Goal: Transaction & Acquisition: Purchase product/service

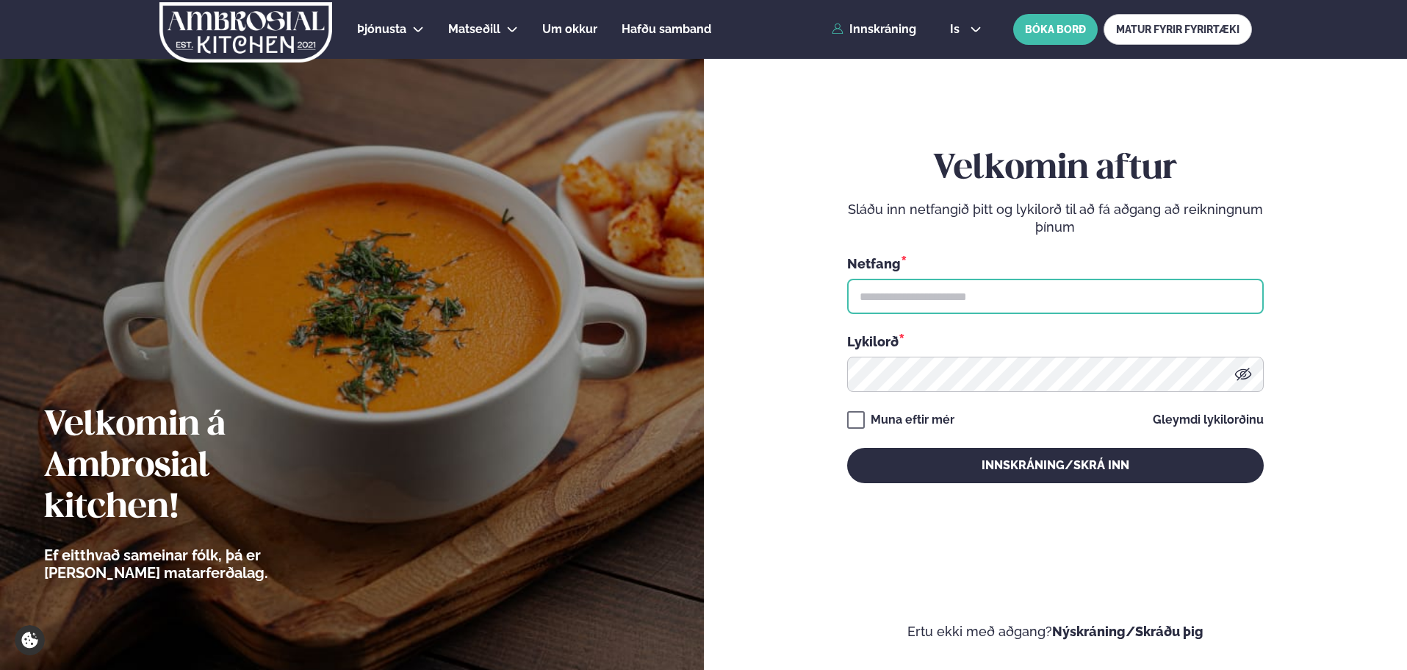
click at [961, 289] on input "text" at bounding box center [1055, 296] width 417 height 35
type input "**********"
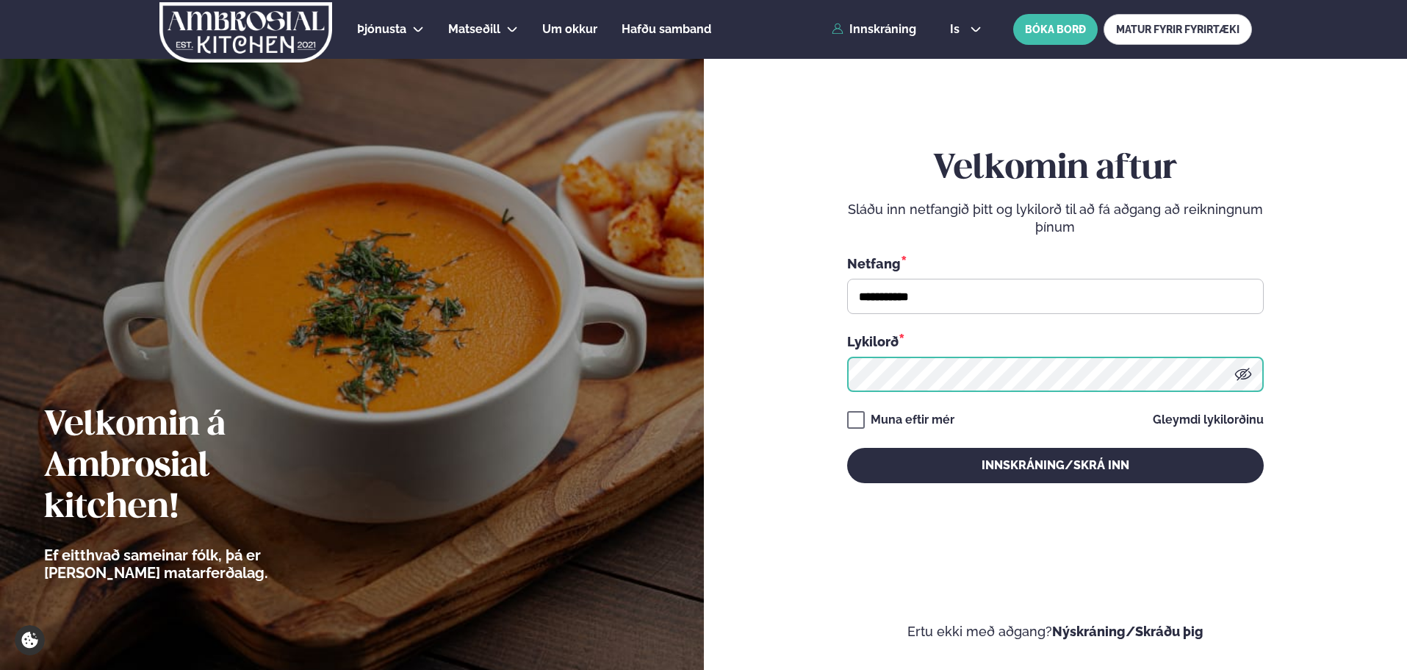
click at [847, 448] on button "Innskráning/Skrá inn" at bounding box center [1055, 465] width 417 height 35
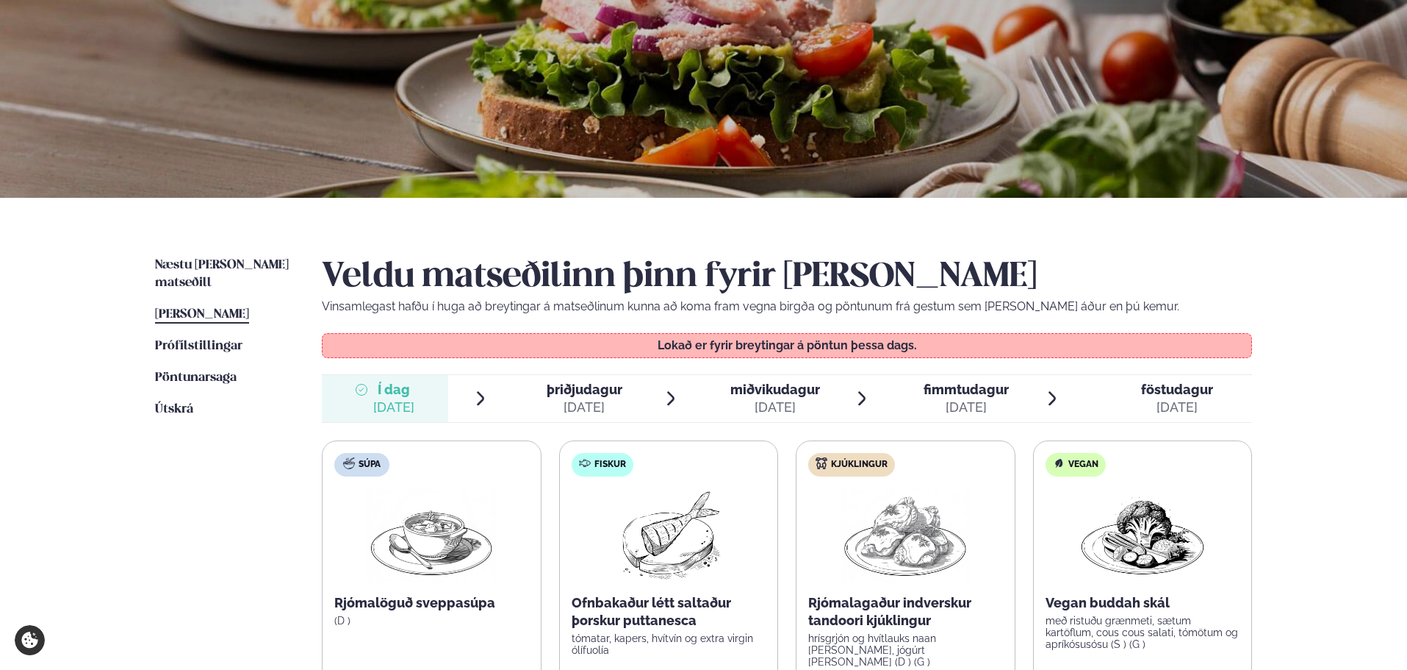
scroll to position [147, 0]
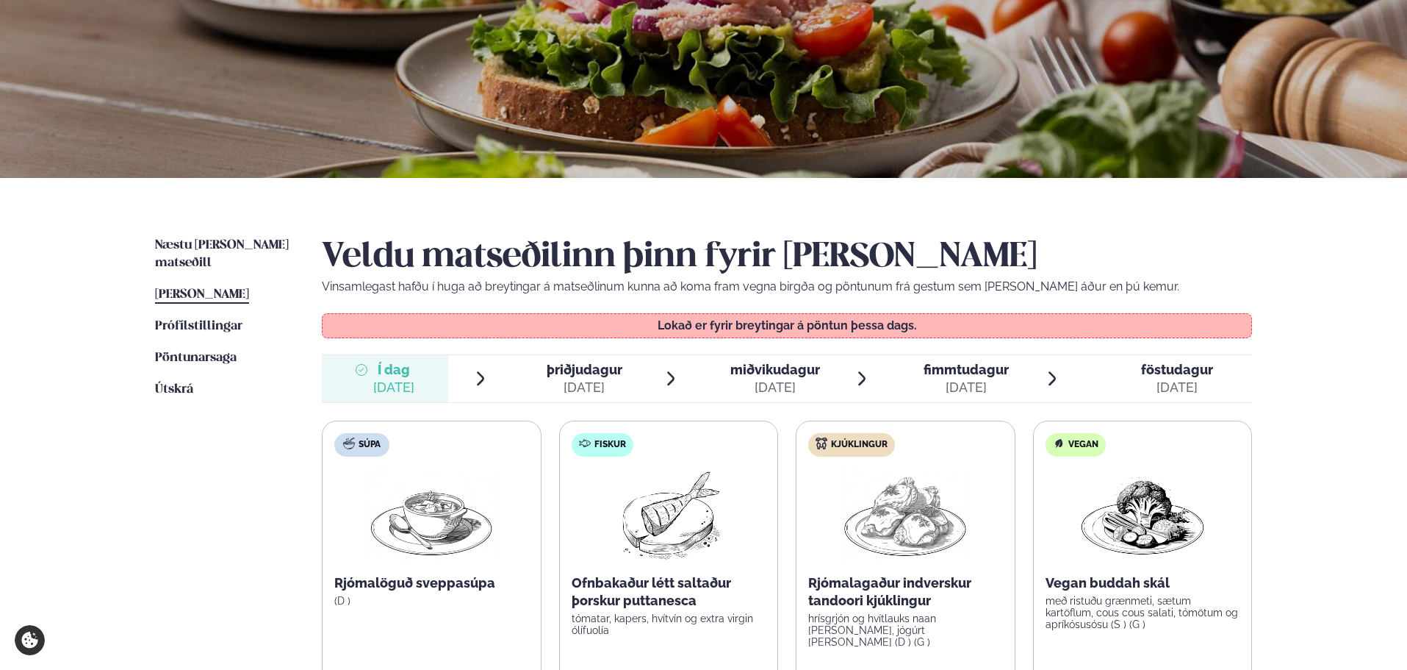
click at [561, 376] on span "þriðjudagur" at bounding box center [585, 369] width 76 height 15
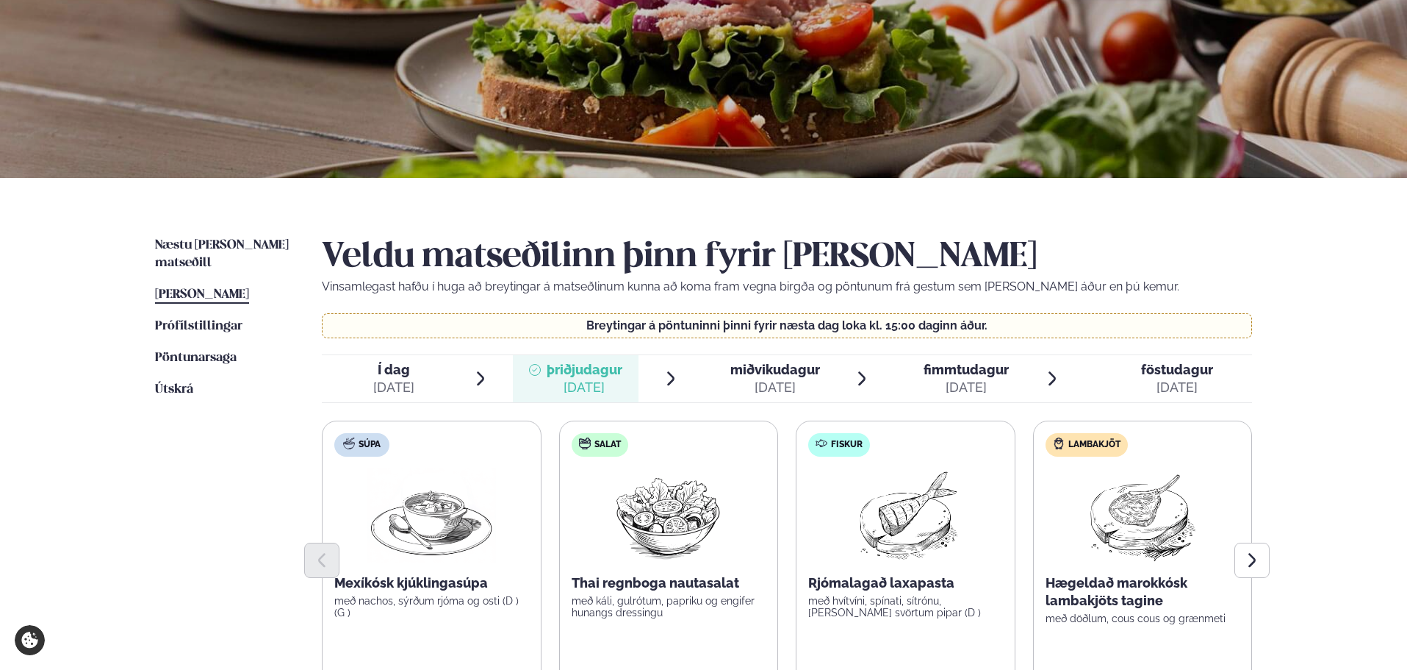
click at [411, 365] on span "Í dag" at bounding box center [393, 370] width 41 height 18
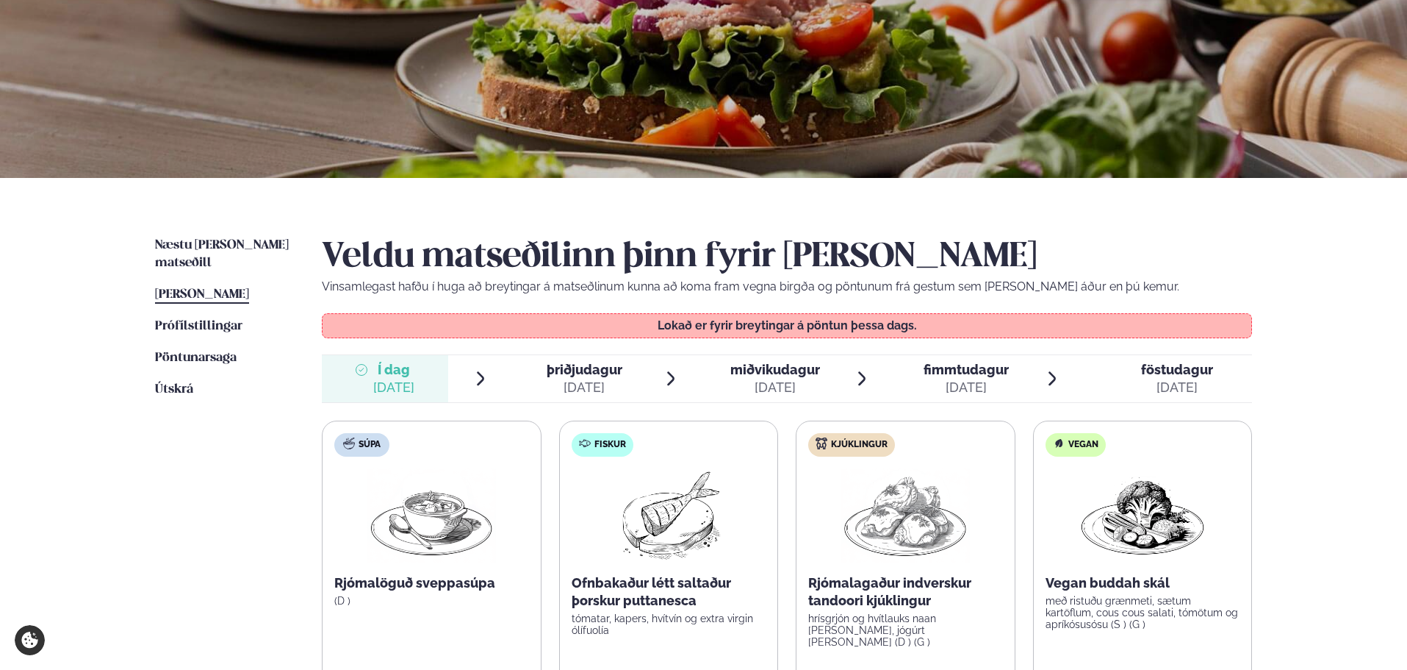
click at [408, 365] on span "Í dag" at bounding box center [393, 370] width 41 height 18
click at [609, 372] on span "þriðjudagur" at bounding box center [585, 369] width 76 height 15
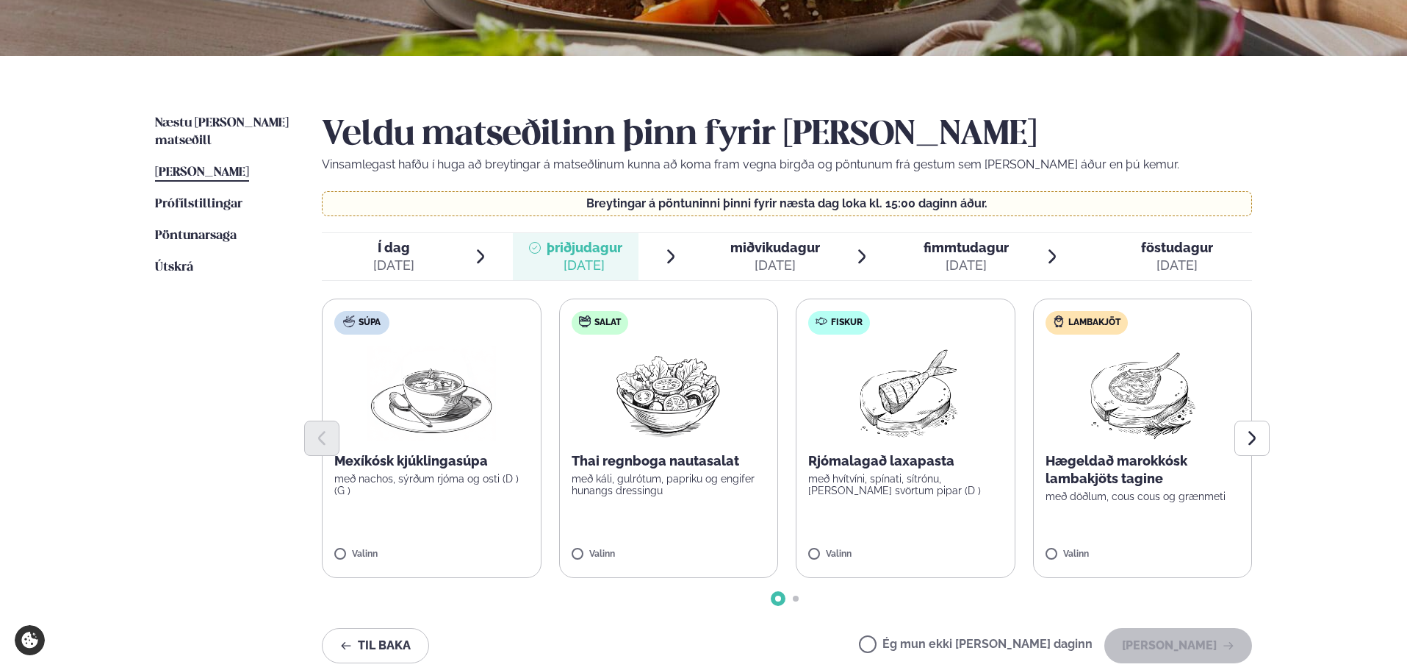
scroll to position [294, 0]
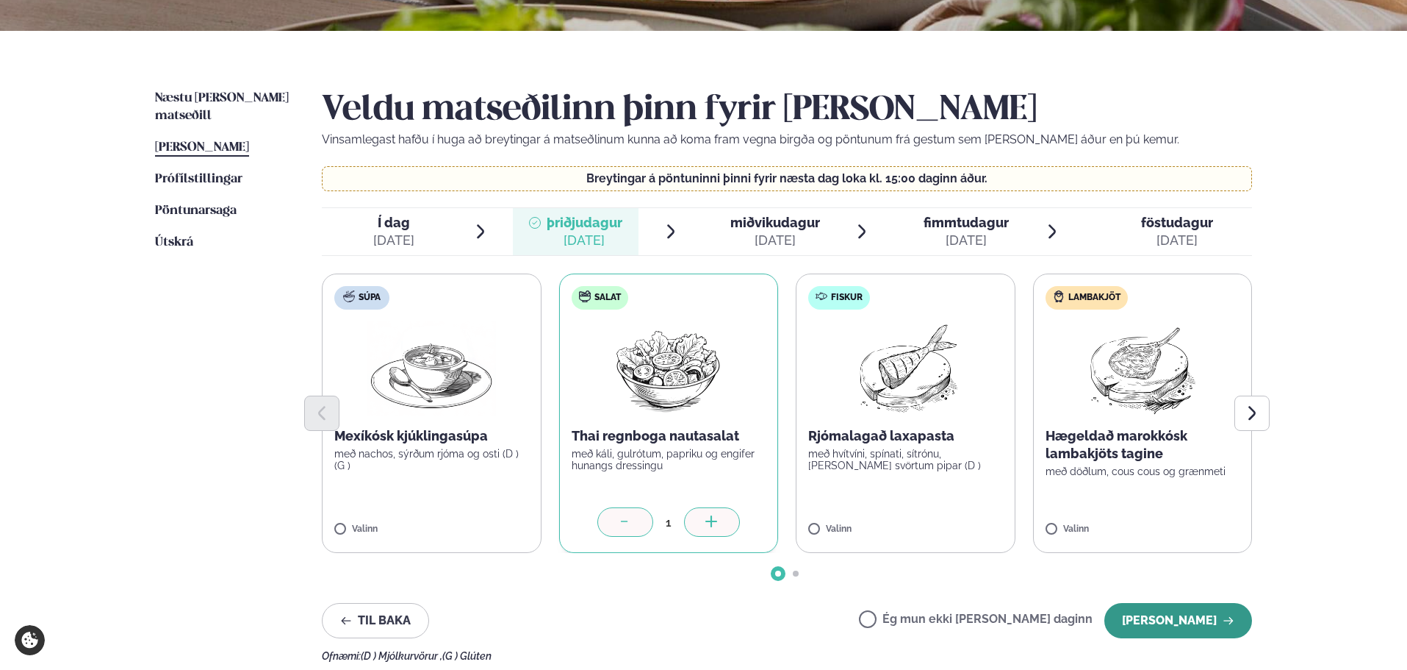
click at [1167, 611] on button "[PERSON_NAME]" at bounding box center [1179, 620] width 148 height 35
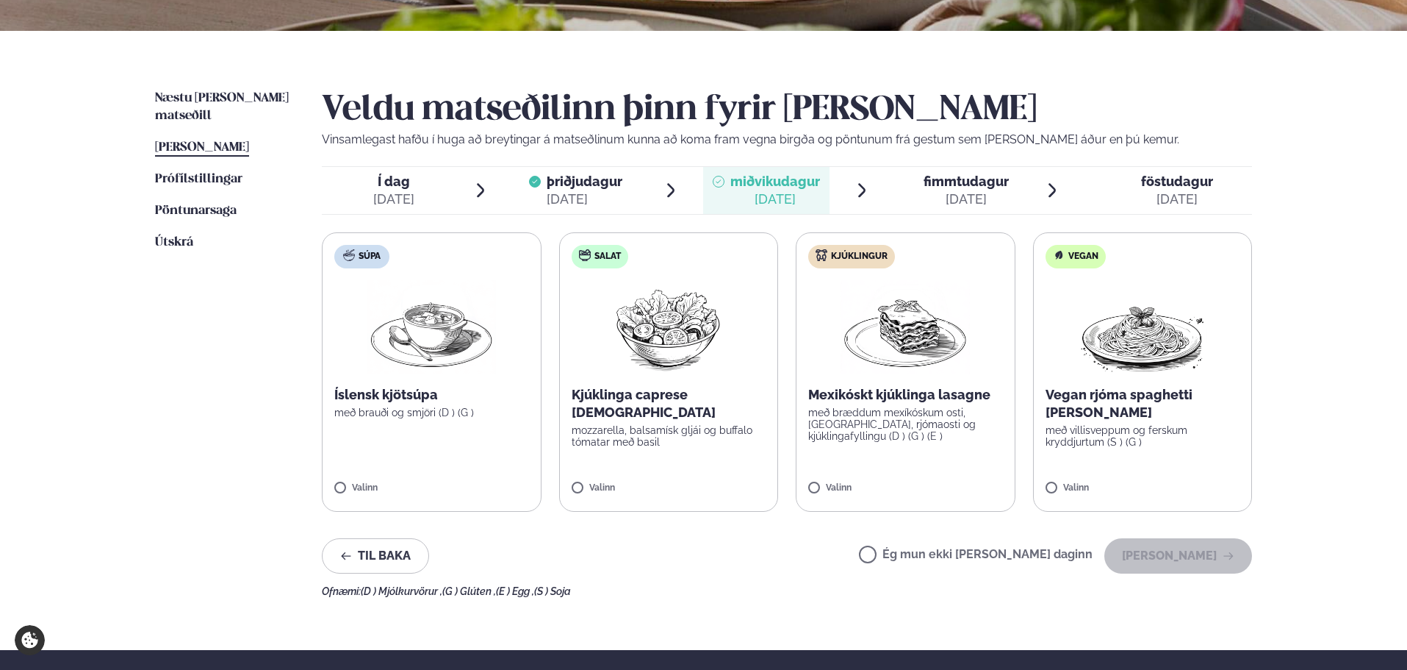
click at [810, 481] on label "Kjúklingur Mexikóskt kjúklinga lasagne með bræddum mexíkóskum osti, [GEOGRAPHIC…" at bounding box center [906, 371] width 220 height 279
click at [1161, 553] on button "[PERSON_NAME]" at bounding box center [1179, 555] width 148 height 35
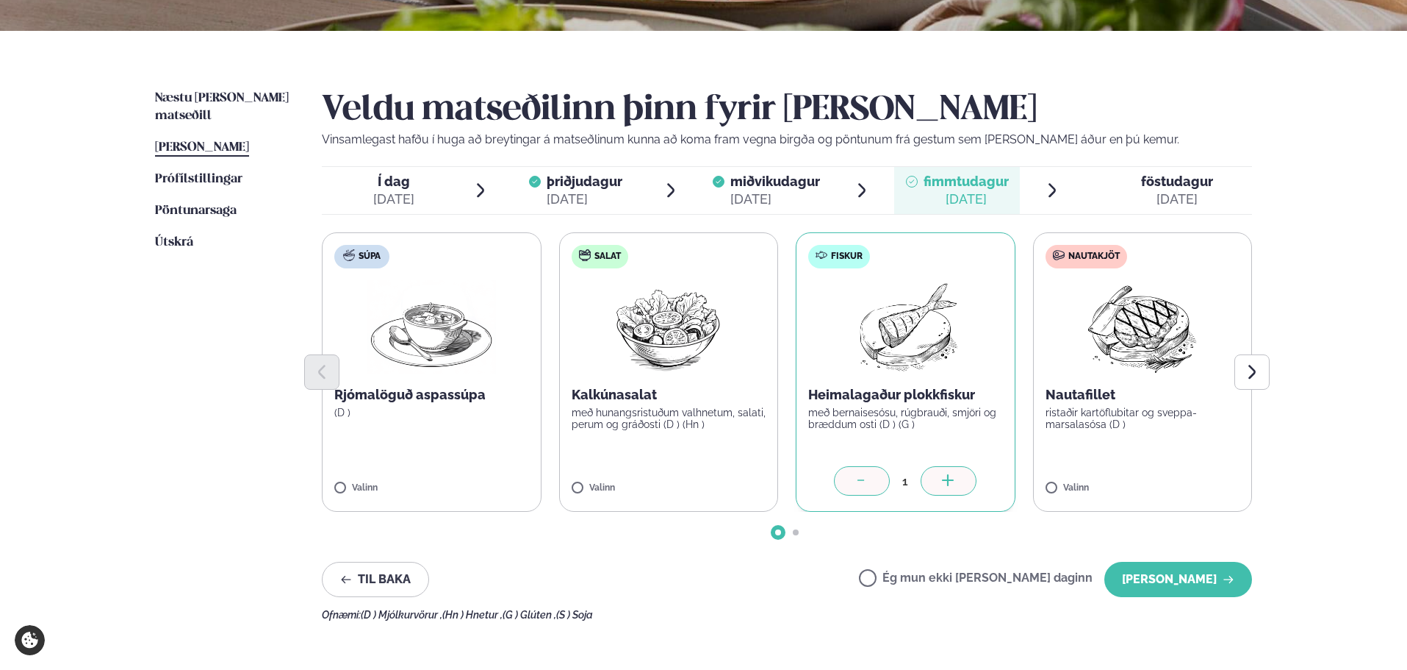
click at [816, 488] on div "1" at bounding box center [905, 480] width 195 height 29
click at [1171, 574] on button "[PERSON_NAME]" at bounding box center [1179, 578] width 148 height 35
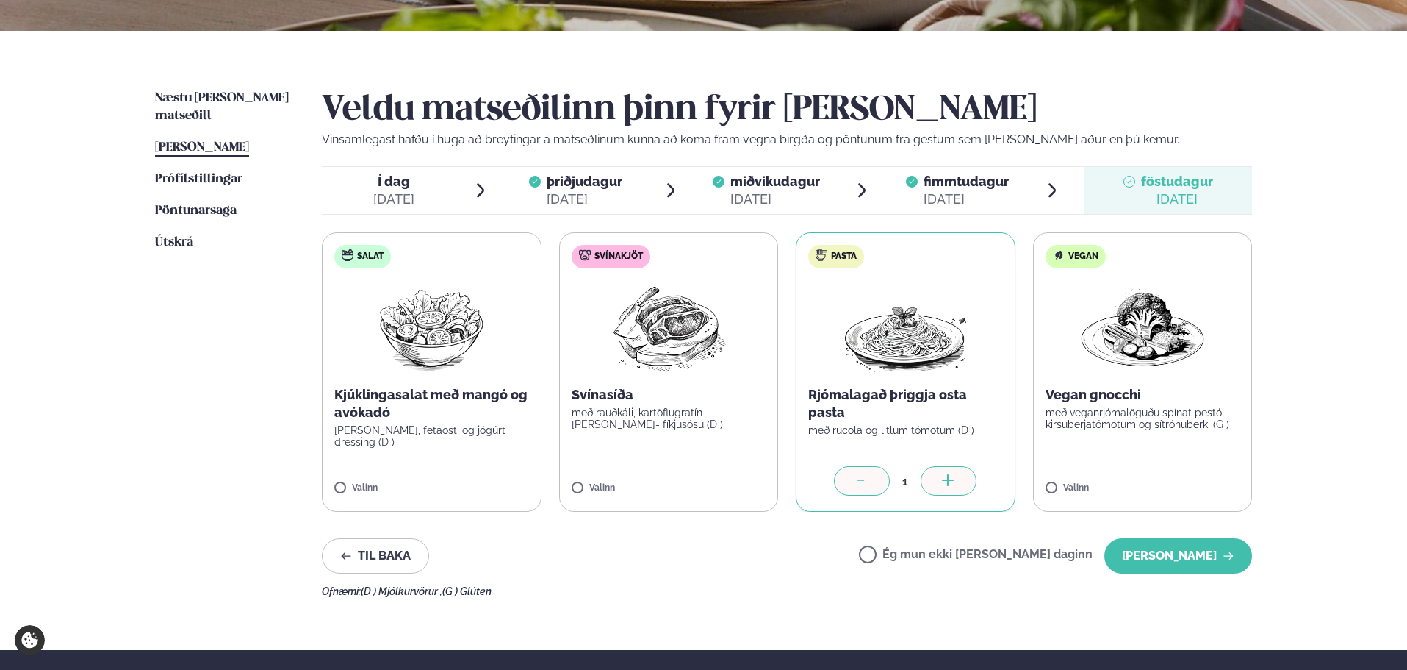
click at [814, 488] on div "1" at bounding box center [905, 480] width 195 height 29
click at [1213, 555] on button "[PERSON_NAME]" at bounding box center [1179, 555] width 148 height 35
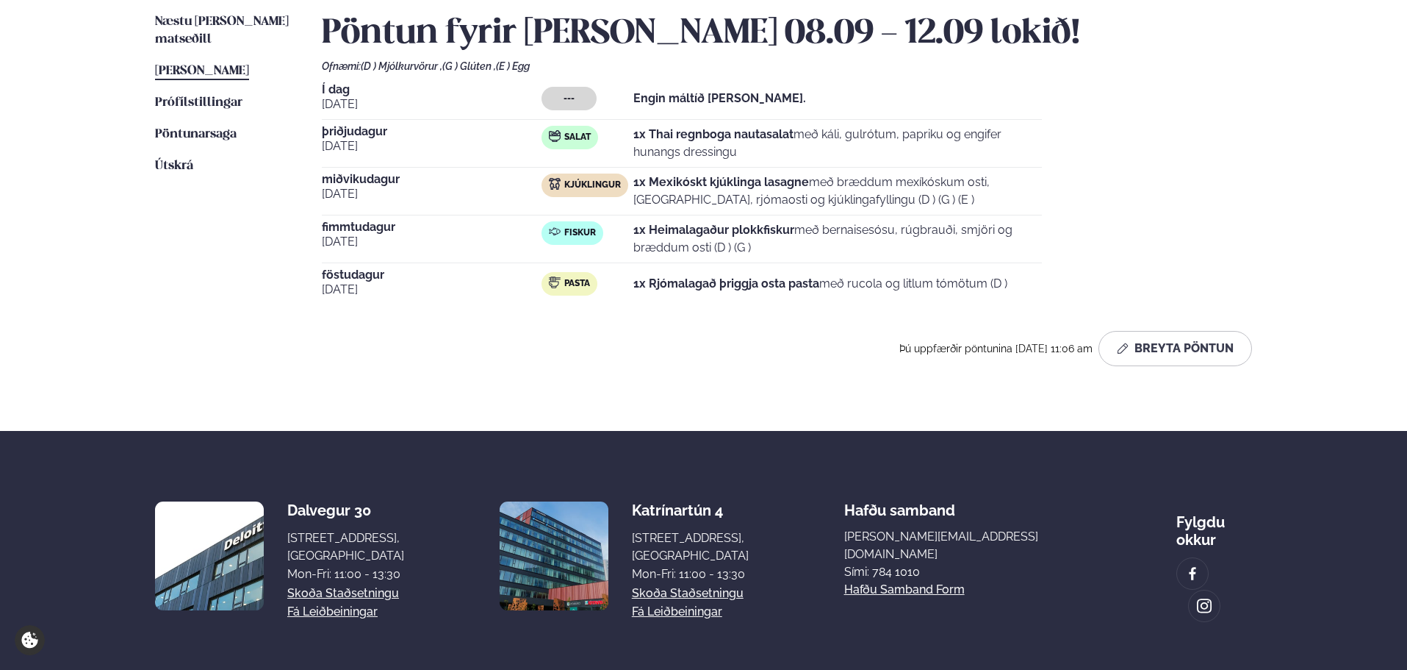
scroll to position [0, 0]
